Goal: Information Seeking & Learning: Learn about a topic

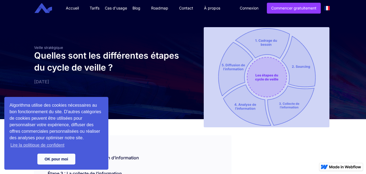
scroll to position [152, 0]
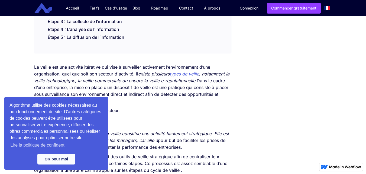
click at [127, 111] on li "activités des concurrents du secteur," at bounding box center [138, 110] width 186 height 7
click at [61, 159] on link "OK pour moi" at bounding box center [56, 158] width 38 height 11
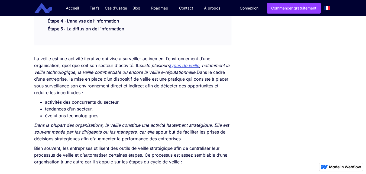
scroll to position [18, 0]
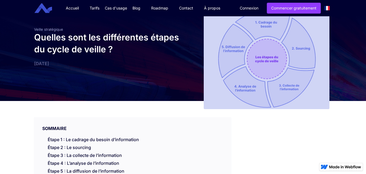
click at [342, 36] on div "Veille stratégique Quelles sont les différentes étapes du cycle de veille ? [DA…" at bounding box center [183, 49] width 366 height 103
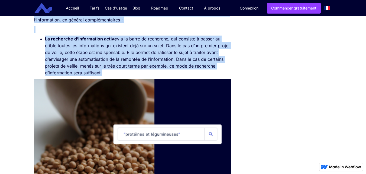
scroll to position [769, 0]
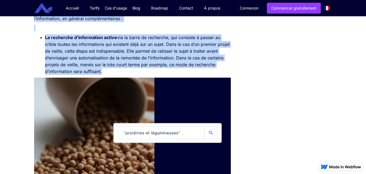
drag, startPoint x: 43, startPoint y: 128, endPoint x: 104, endPoint y: 70, distance: 84.4
click at [104, 70] on div "SOMMAIRE Étape 1 : Le cadrage du besoin d’information Étape 2 : Le sourcing Éta…" at bounding box center [132, 18] width 203 height 1337
copy div "LOREMIPS Dolor 9 : Si ametcon ad elitse d’eiusmodtemp Incid 9 : Ut laboreet Dol…"
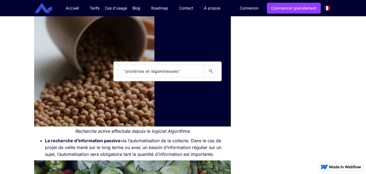
scroll to position [878, 0]
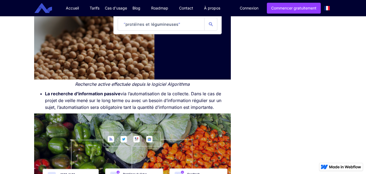
drag, startPoint x: 214, startPoint y: 107, endPoint x: 33, endPoint y: 93, distance: 181.7
copy li "La recherche d’information passive via l’automatisation de la collecte. Dans le…"
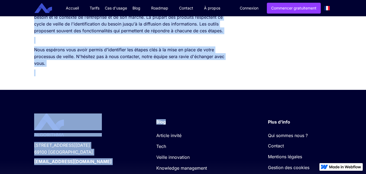
scroll to position [1377, 0]
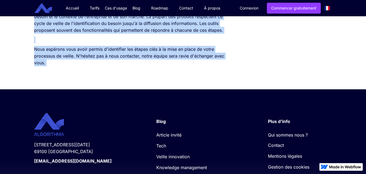
drag, startPoint x: 34, startPoint y: 88, endPoint x: 65, endPoint y: 68, distance: 36.2
copy div "Lore Ipsumdolor, si ametcons ad elitsed do eiusmo tempor in utlaboreet dolo ma …"
